Goal: Information Seeking & Learning: Check status

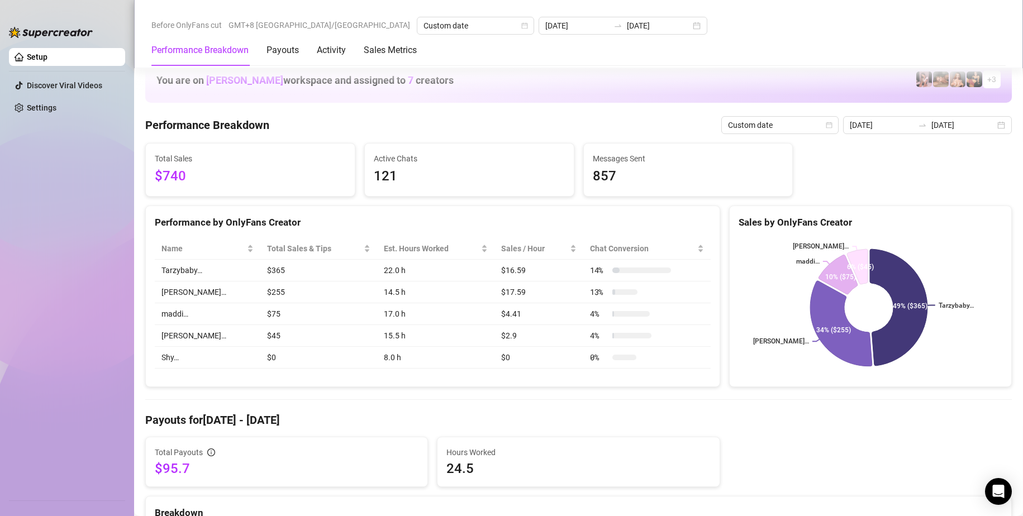
scroll to position [418, 0]
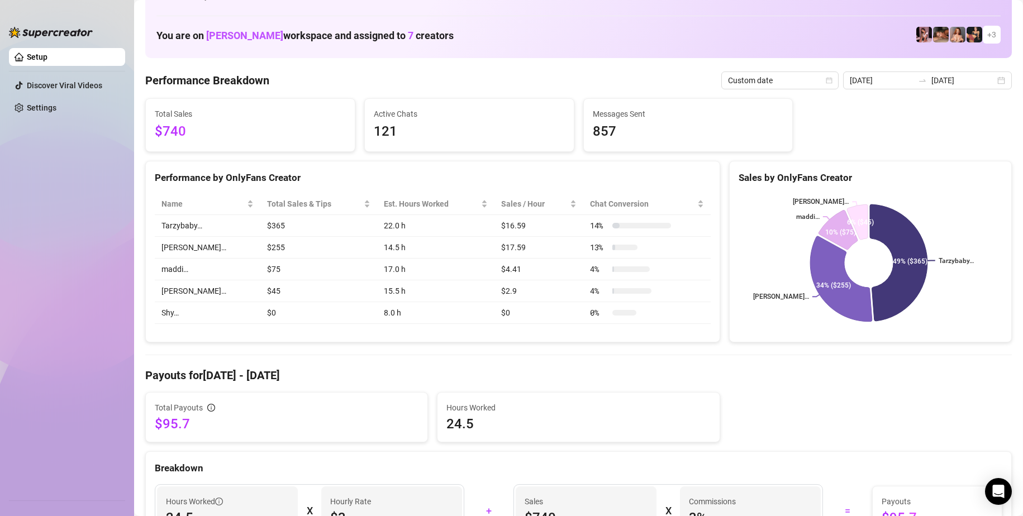
scroll to position [0, 0]
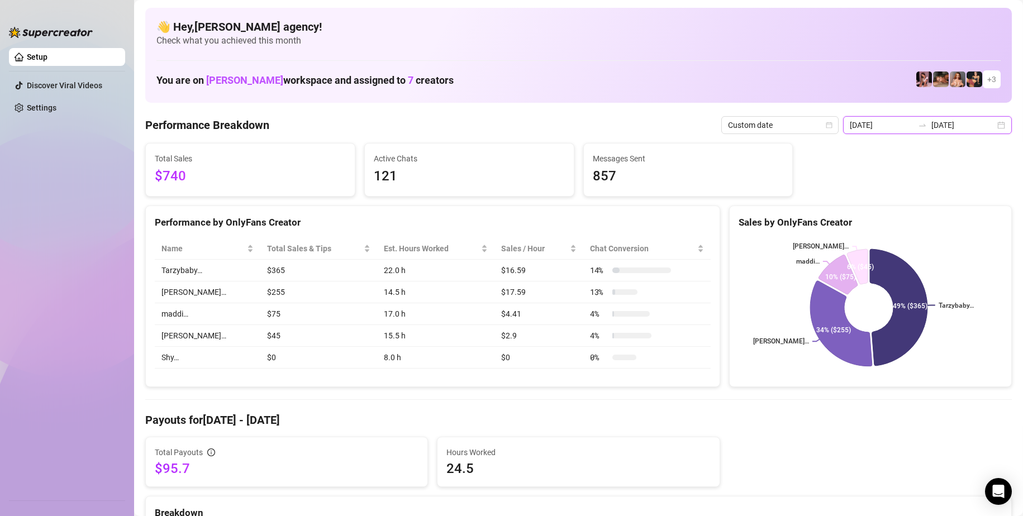
click at [946, 130] on input "[DATE]" at bounding box center [963, 125] width 64 height 12
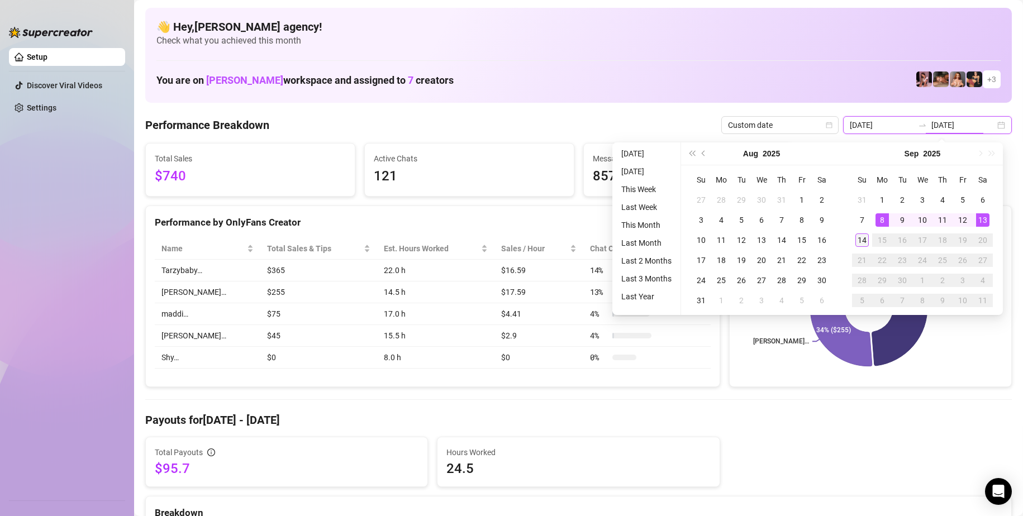
type input "[DATE]"
click at [864, 249] on td "14" at bounding box center [862, 240] width 20 height 20
click at [864, 242] on div "14" at bounding box center [861, 240] width 13 height 13
click at [864, 242] on rect at bounding box center [868, 308] width 261 height 140
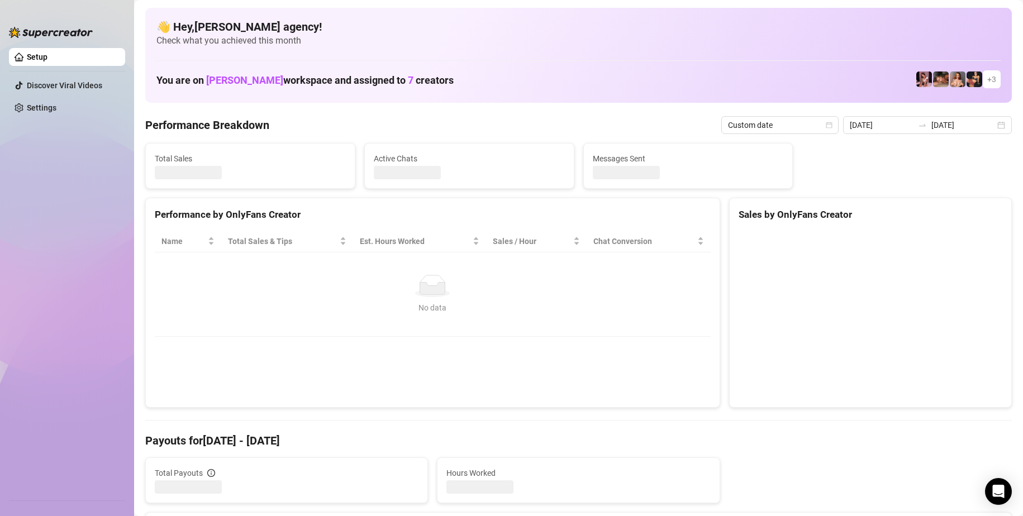
type input "[DATE]"
click at [806, 345] on canvas at bounding box center [868, 315] width 260 height 168
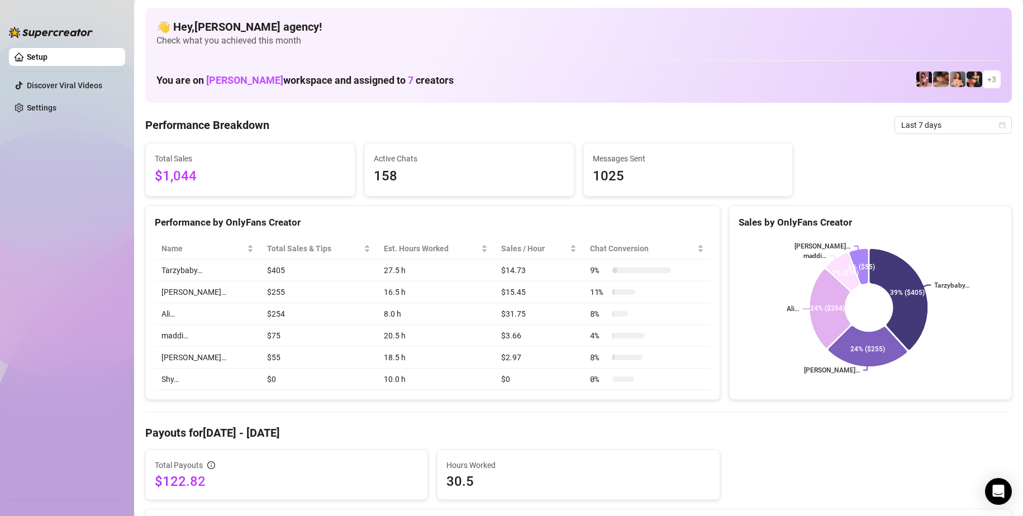
click at [935, 126] on span "Last 7 days" at bounding box center [953, 125] width 104 height 17
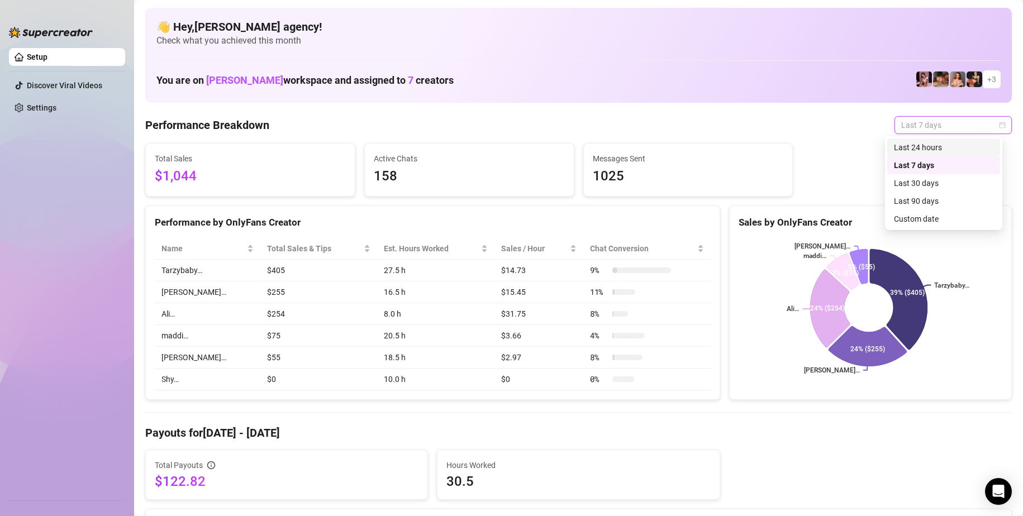
click at [934, 148] on div "Last 24 hours" at bounding box center [943, 147] width 99 height 12
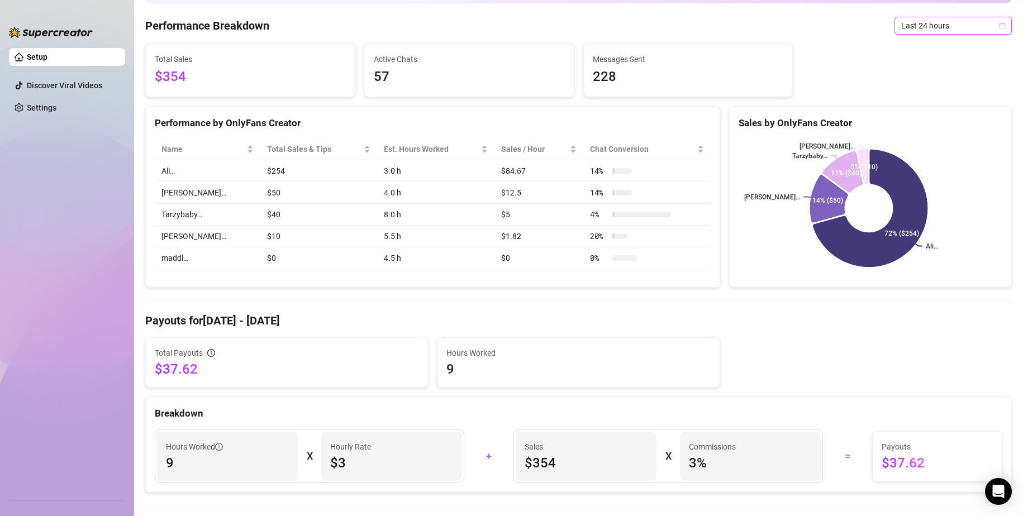
scroll to position [168, 0]
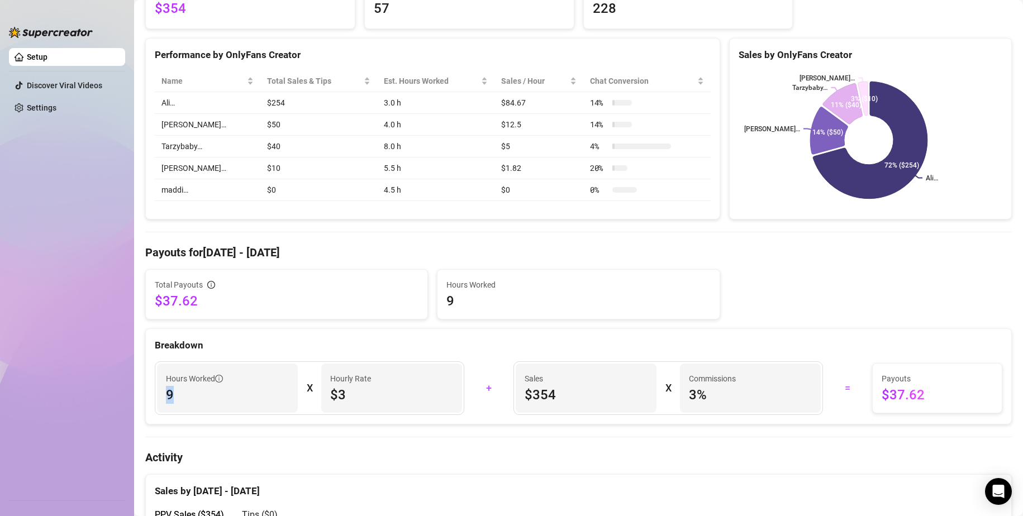
drag, startPoint x: 164, startPoint y: 394, endPoint x: 180, endPoint y: 395, distance: 16.2
click at [180, 395] on div "Hours Worked 9" at bounding box center [227, 388] width 141 height 49
drag, startPoint x: 535, startPoint y: 394, endPoint x: 546, endPoint y: 394, distance: 11.7
click at [545, 394] on span "$354" at bounding box center [586, 395] width 123 height 18
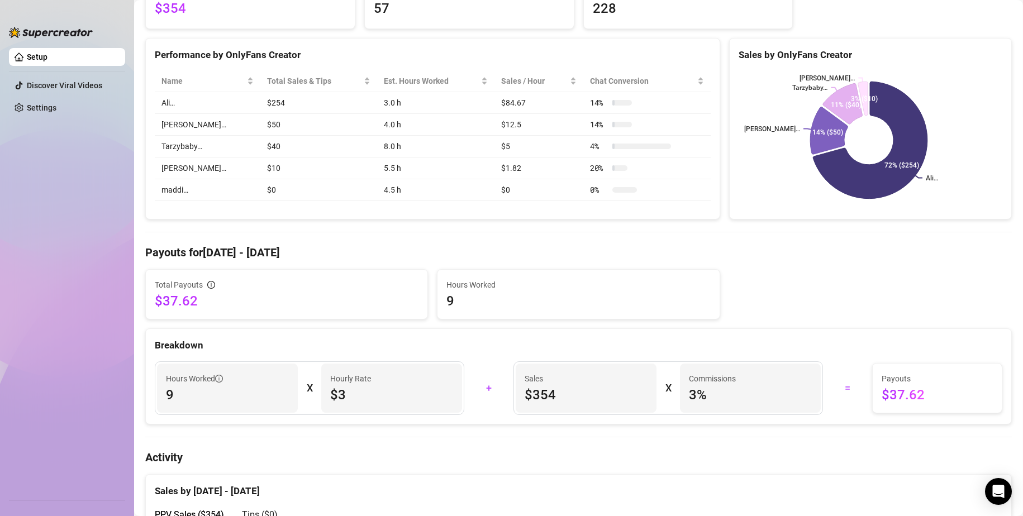
click at [538, 397] on span "$354" at bounding box center [586, 395] width 123 height 18
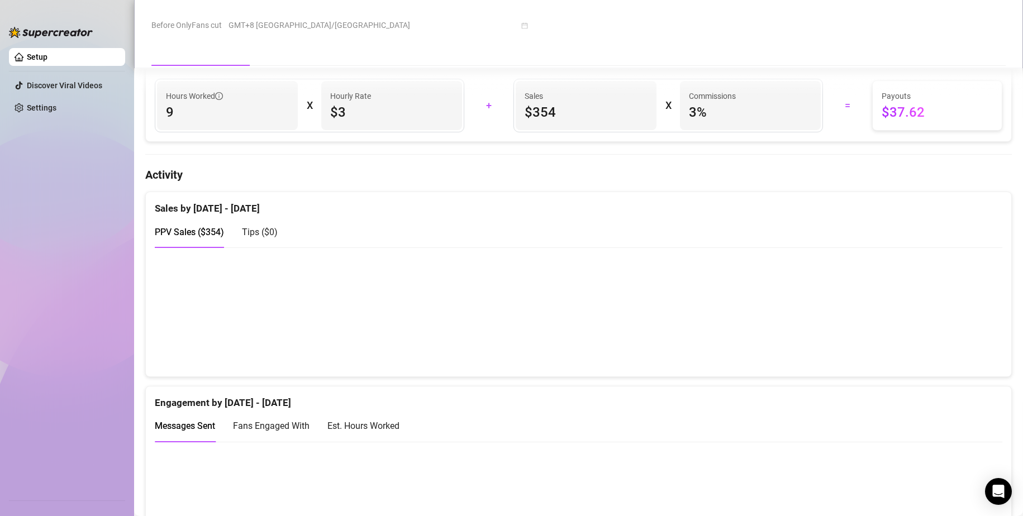
scroll to position [503, 0]
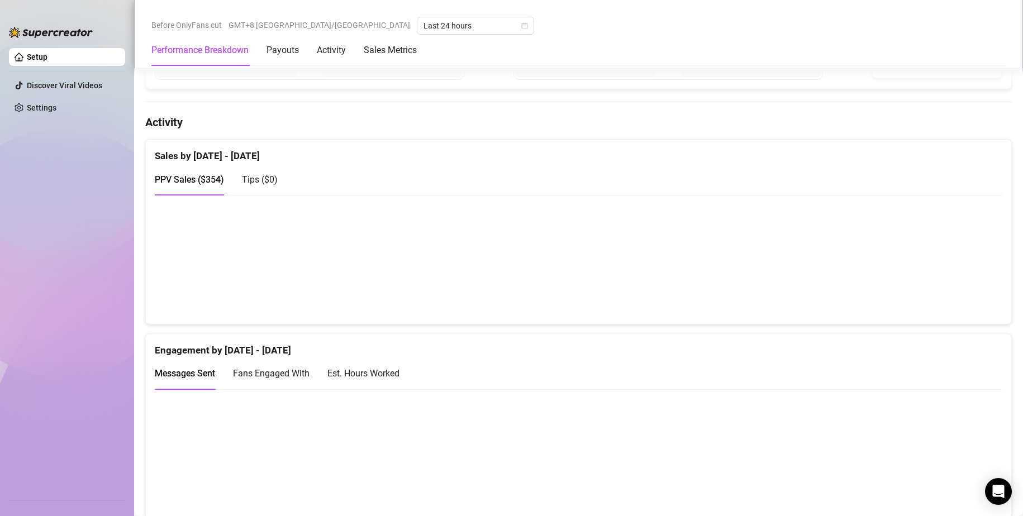
click at [786, 234] on canvas at bounding box center [574, 259] width 838 height 112
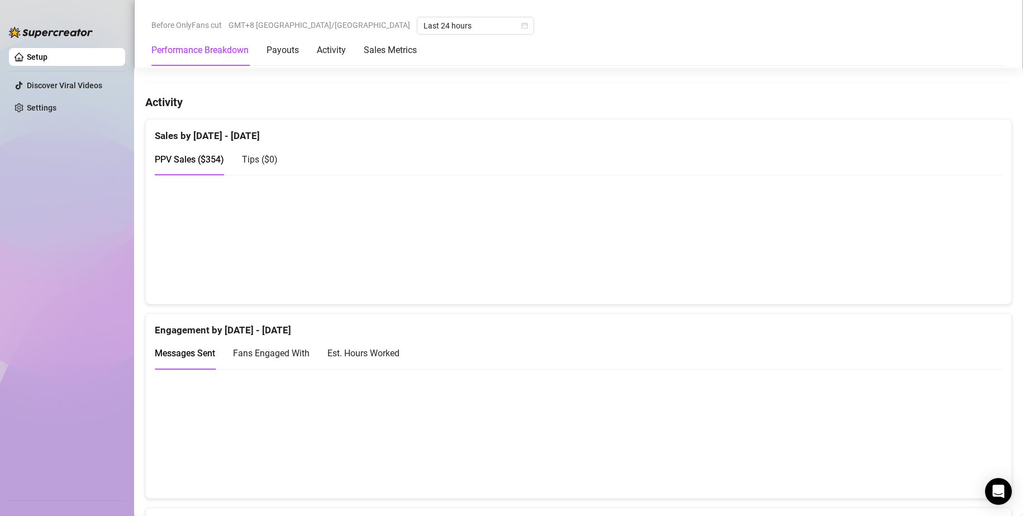
scroll to position [614, 0]
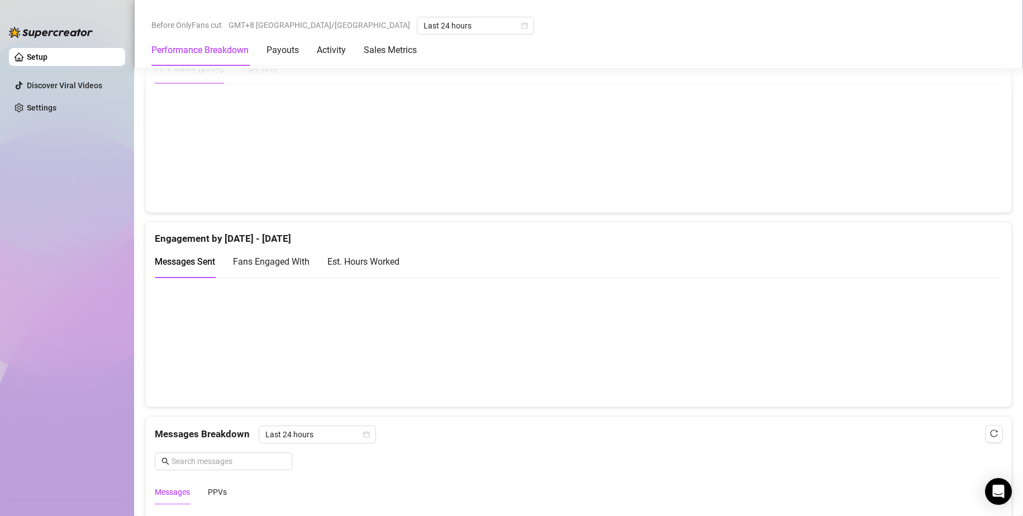
click at [388, 177] on canvas at bounding box center [574, 148] width 838 height 112
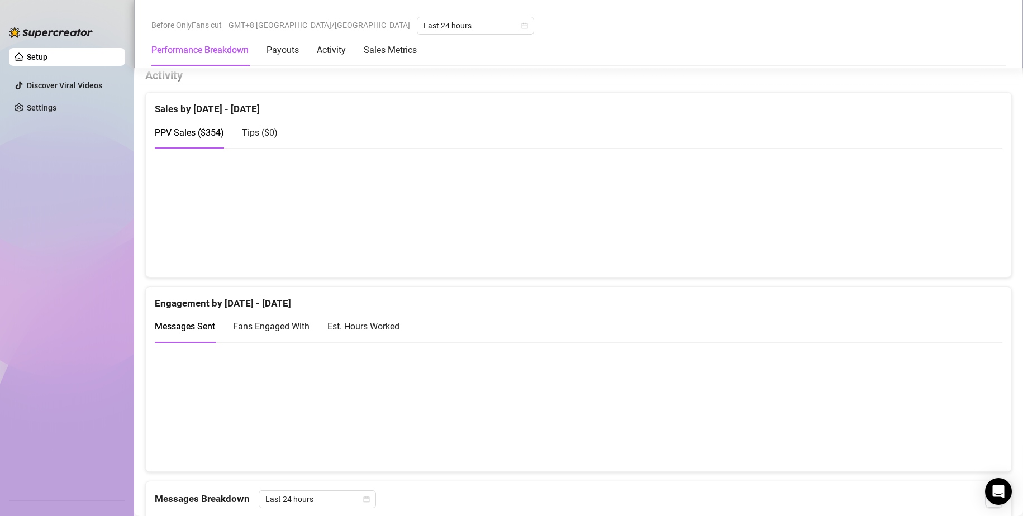
scroll to position [503, 0]
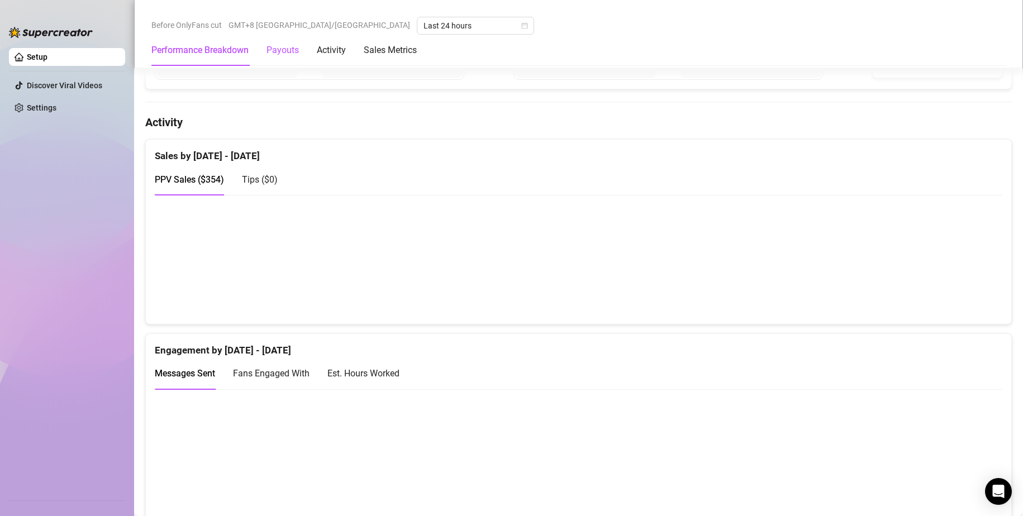
click at [277, 56] on div "Payouts" at bounding box center [282, 50] width 32 height 13
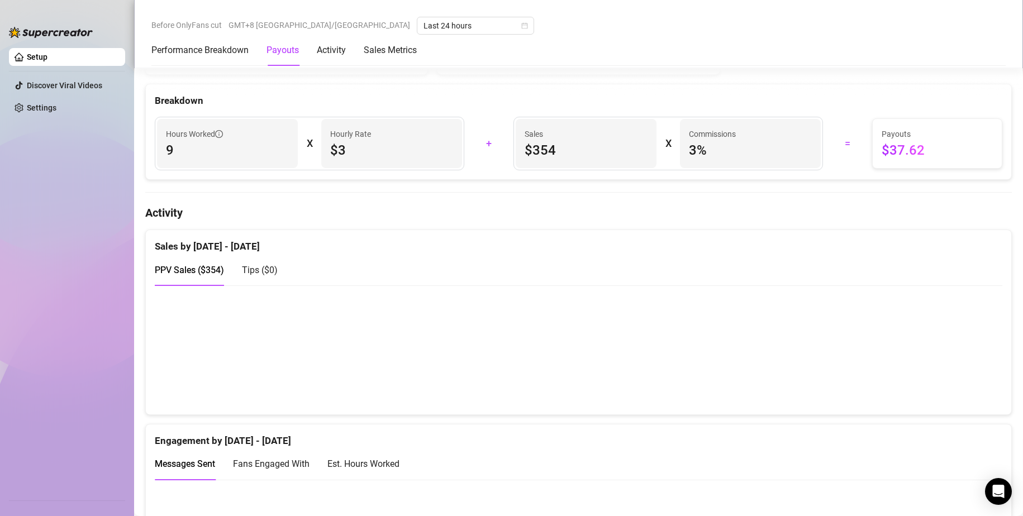
scroll to position [339, 0]
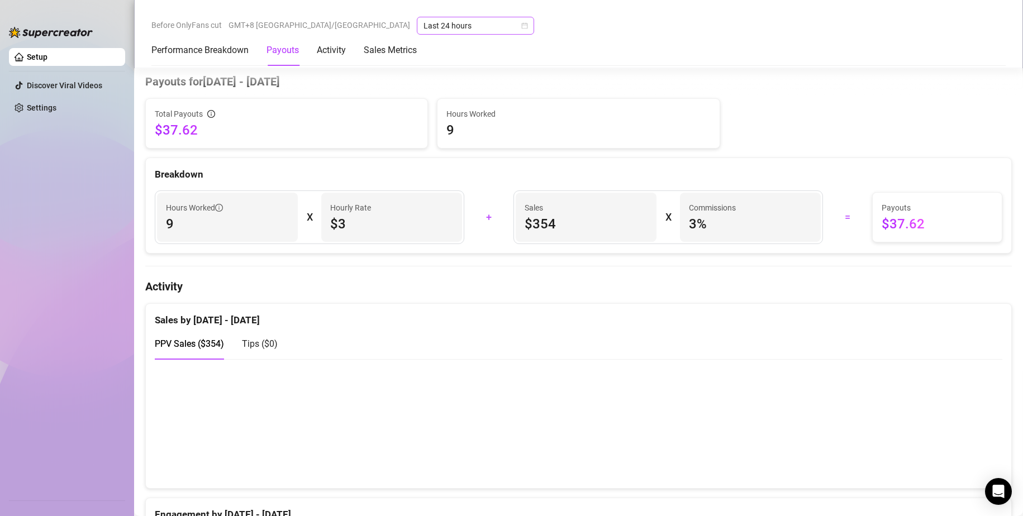
click at [423, 23] on span "Last 24 hours" at bounding box center [475, 25] width 104 height 17
drag, startPoint x: 357, startPoint y: 41, endPoint x: 352, endPoint y: 117, distance: 75.6
click at [352, 117] on div "Last 24 hours Last 7 days Last 30 days Last 90 days Custom date" at bounding box center [362, 83] width 113 height 89
click at [352, 117] on div "Custom date" at bounding box center [362, 119] width 99 height 12
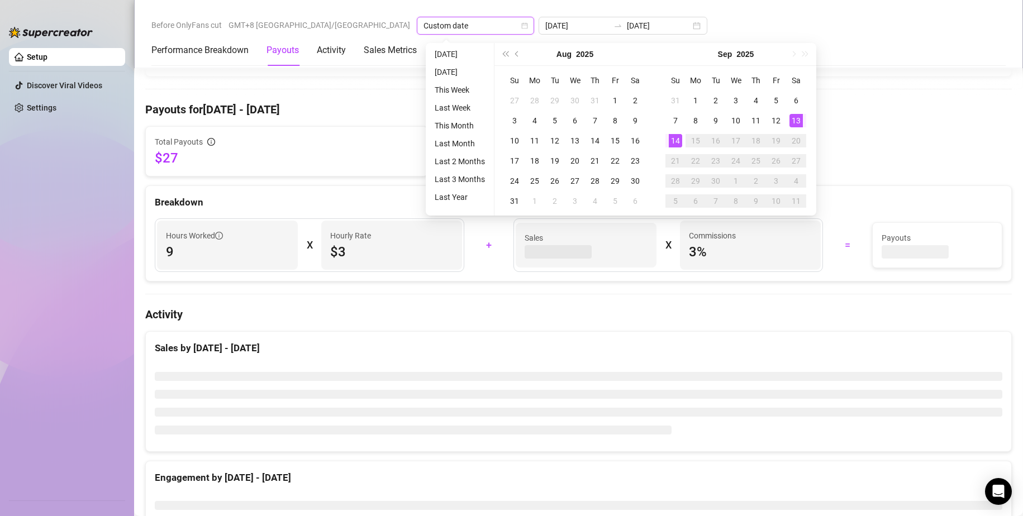
type input "[DATE]"
click at [675, 143] on div "14" at bounding box center [675, 140] width 13 height 13
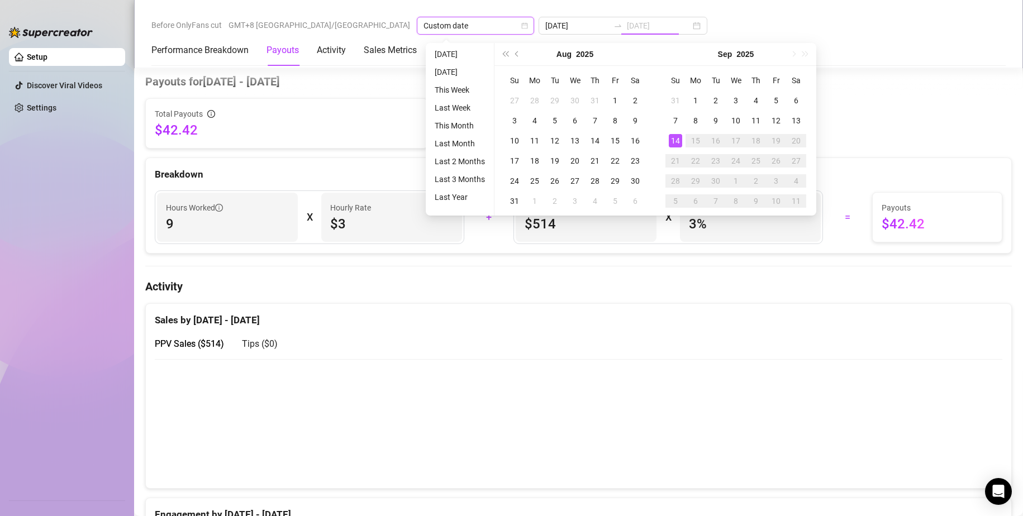
click at [675, 143] on div "14" at bounding box center [675, 140] width 13 height 13
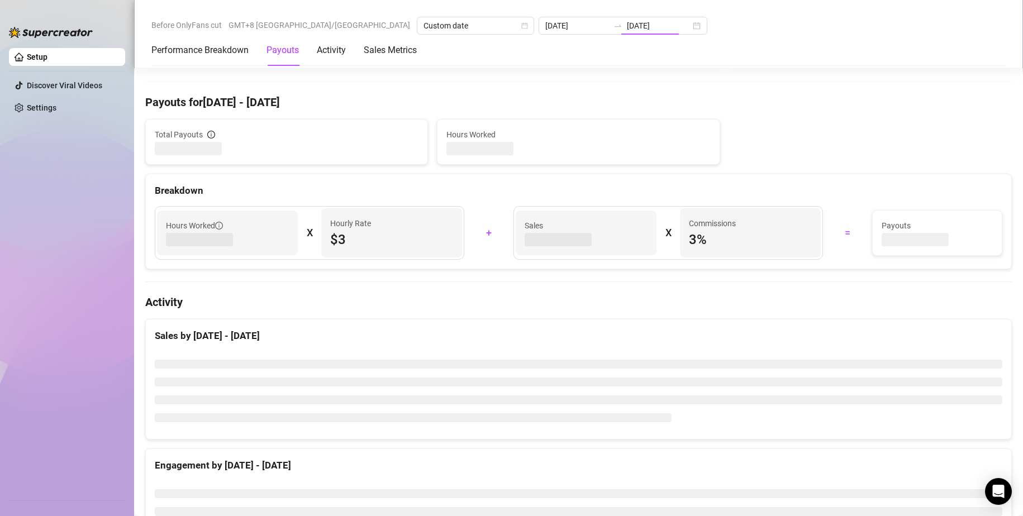
type input "[DATE]"
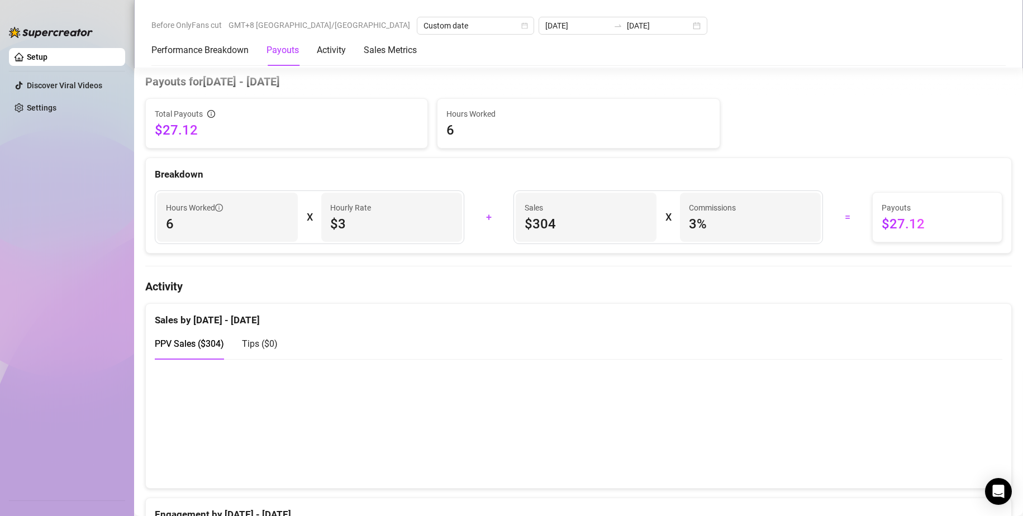
click at [590, 403] on canvas at bounding box center [574, 424] width 838 height 112
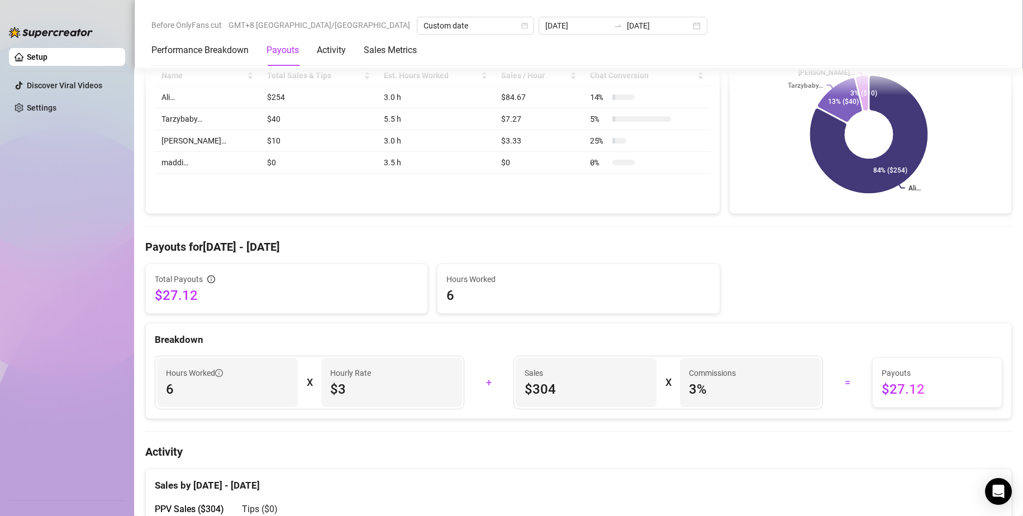
scroll to position [171, 0]
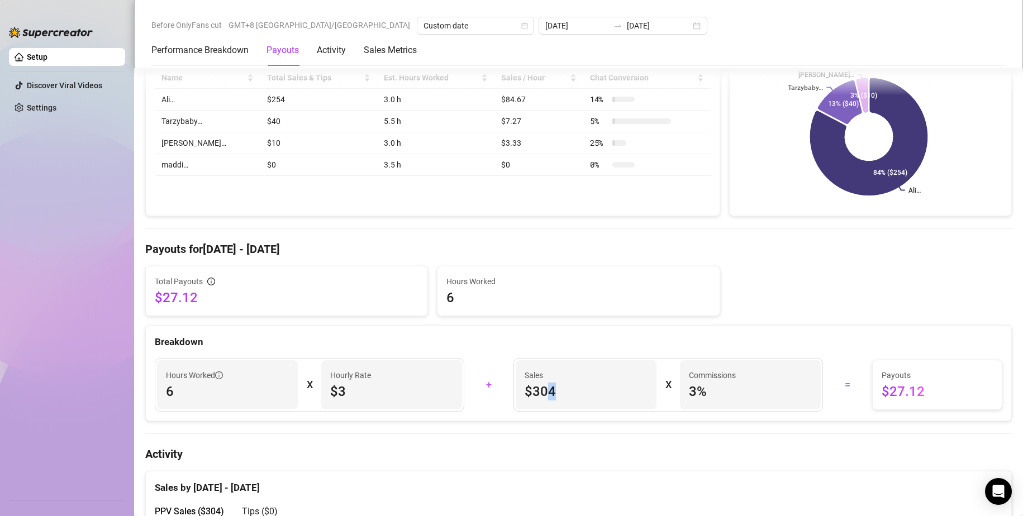
drag, startPoint x: 541, startPoint y: 394, endPoint x: 666, endPoint y: 396, distance: 125.1
click at [566, 396] on span "$304" at bounding box center [586, 392] width 123 height 18
click at [882, 394] on span "$27.12" at bounding box center [937, 392] width 111 height 18
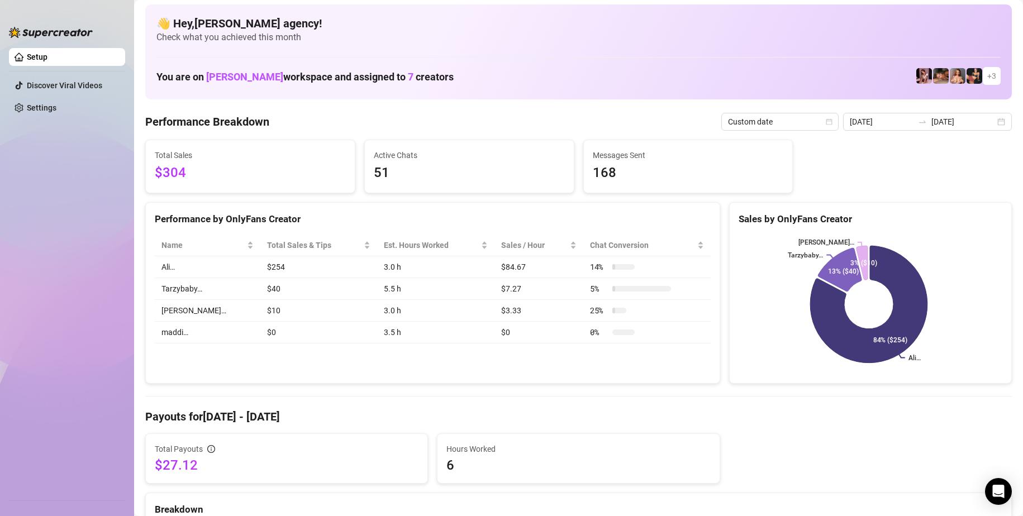
scroll to position [0, 0]
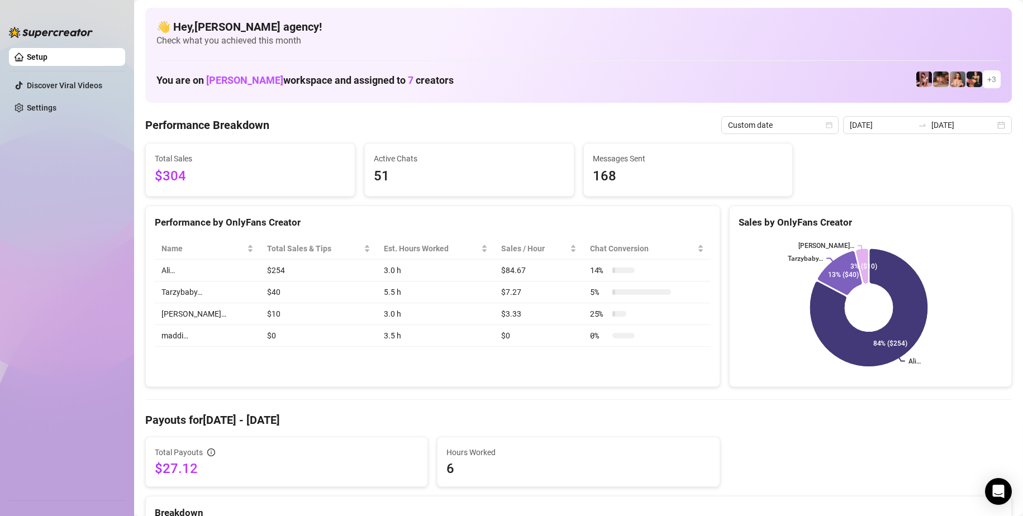
drag, startPoint x: 312, startPoint y: 362, endPoint x: 285, endPoint y: 357, distance: 26.7
click at [311, 362] on div "Performance by OnlyFans Creator Name Total Sales & Tips Est. Hours Worked Sales…" at bounding box center [432, 297] width 575 height 182
click at [260, 269] on td "$254" at bounding box center [318, 271] width 117 height 22
drag, startPoint x: 234, startPoint y: 297, endPoint x: 262, endPoint y: 294, distance: 28.0
click at [262, 294] on td "$40" at bounding box center [318, 293] width 117 height 22
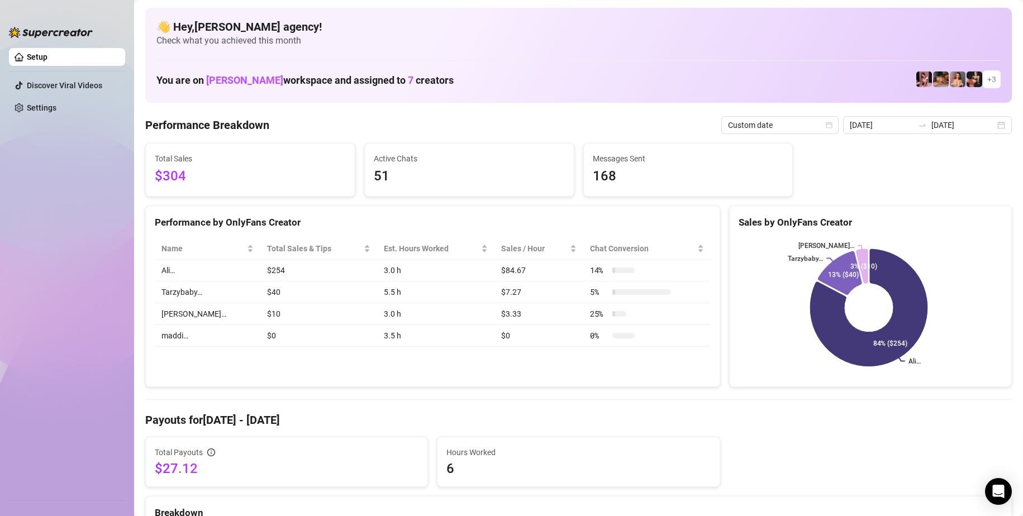
click at [269, 341] on td "$0" at bounding box center [318, 336] width 117 height 22
click at [260, 336] on td "$0" at bounding box center [318, 336] width 117 height 22
drag, startPoint x: 243, startPoint y: 319, endPoint x: 263, endPoint y: 318, distance: 20.1
click at [263, 318] on td "$10" at bounding box center [318, 314] width 117 height 22
click at [287, 317] on td "$10" at bounding box center [318, 314] width 117 height 22
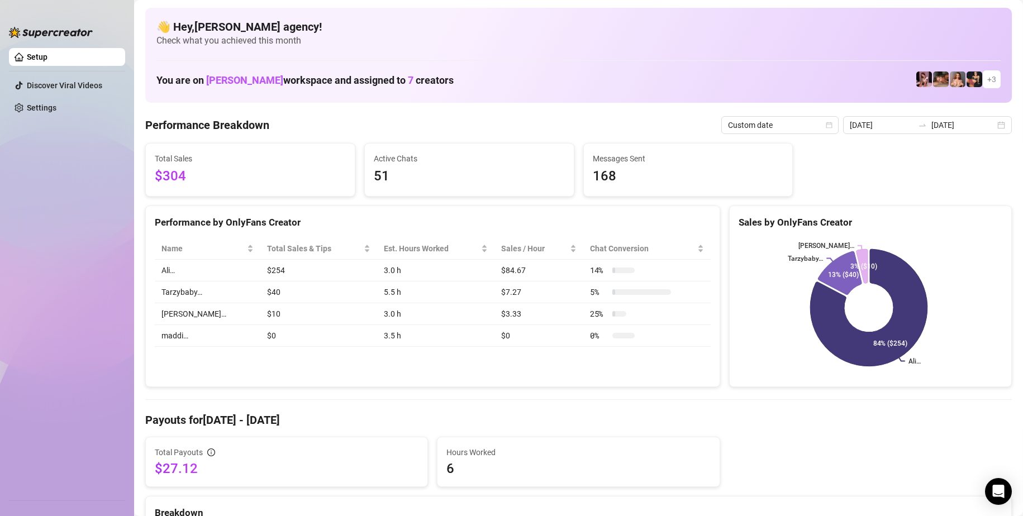
click at [174, 315] on td "[PERSON_NAME]…" at bounding box center [208, 314] width 106 height 22
click at [260, 296] on td "$40" at bounding box center [318, 293] width 117 height 22
drag, startPoint x: 249, startPoint y: 277, endPoint x: 262, endPoint y: 278, distance: 13.4
click at [260, 278] on td "$254" at bounding box center [318, 271] width 117 height 22
